Goal: Task Accomplishment & Management: Complete application form

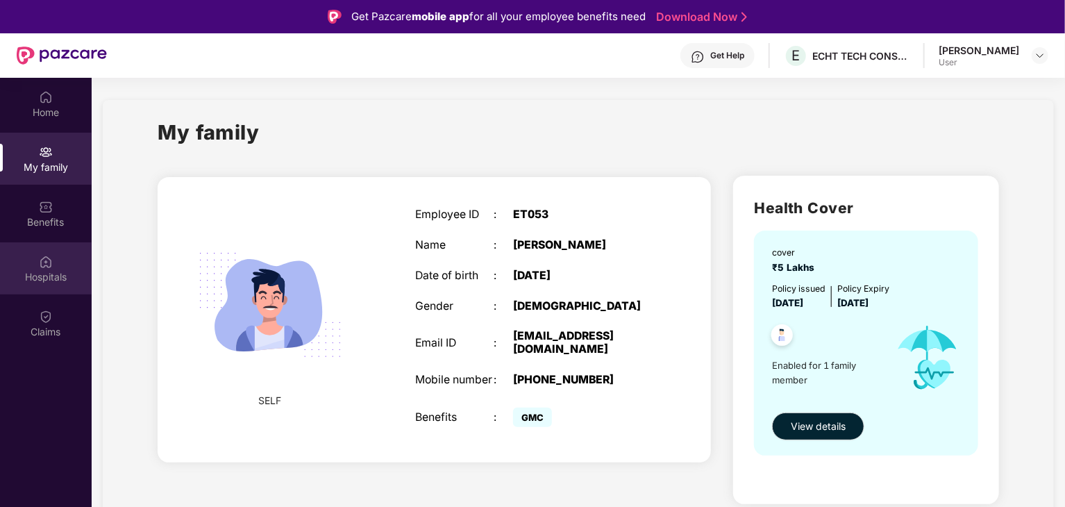
click at [60, 281] on div "Hospitals" at bounding box center [46, 277] width 92 height 14
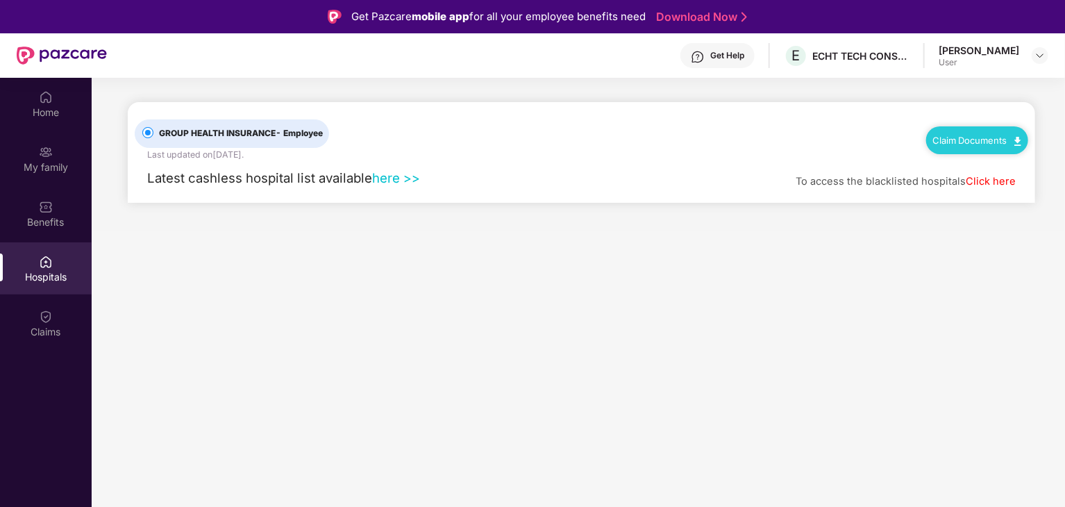
click at [242, 124] on label "GROUP HEALTH INSURANCE - Employee" at bounding box center [232, 133] width 194 height 28
click at [318, 135] on span "- Employee" at bounding box center [299, 133] width 47 height 10
click at [83, 103] on div "Home" at bounding box center [46, 104] width 92 height 52
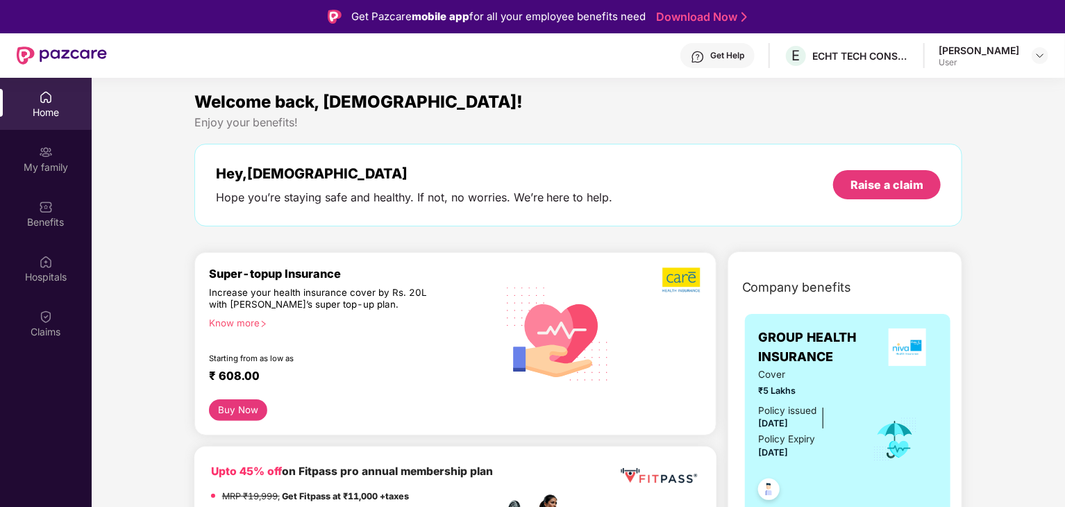
click at [866, 175] on div "Raise a claim" at bounding box center [887, 184] width 108 height 29
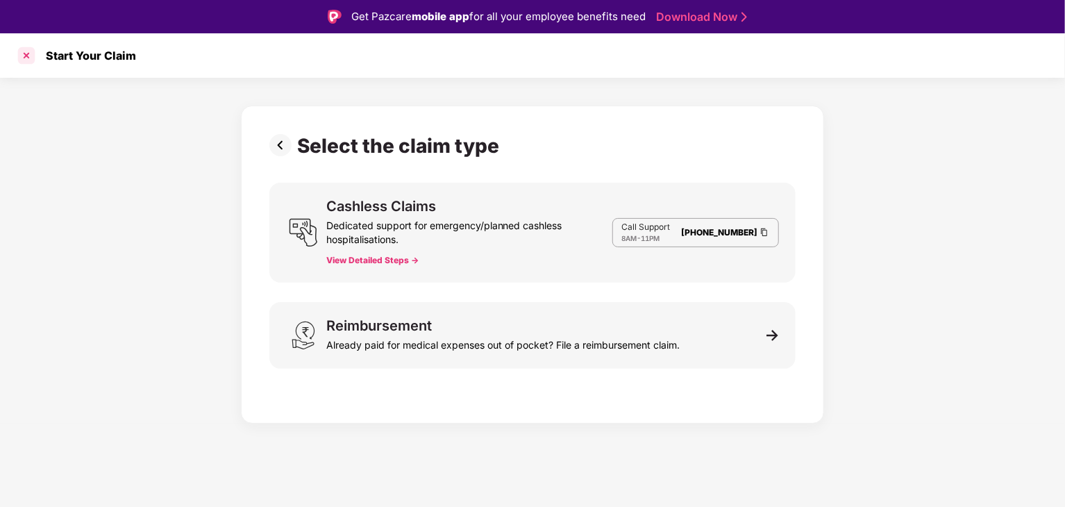
click at [24, 51] on div at bounding box center [26, 55] width 22 height 22
